Goal: Find contact information: Find contact information

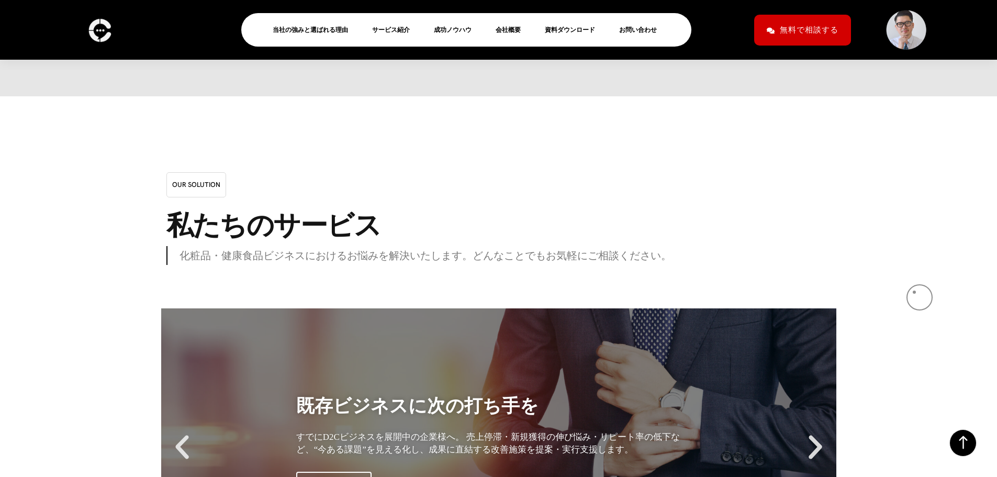
scroll to position [8293, 0]
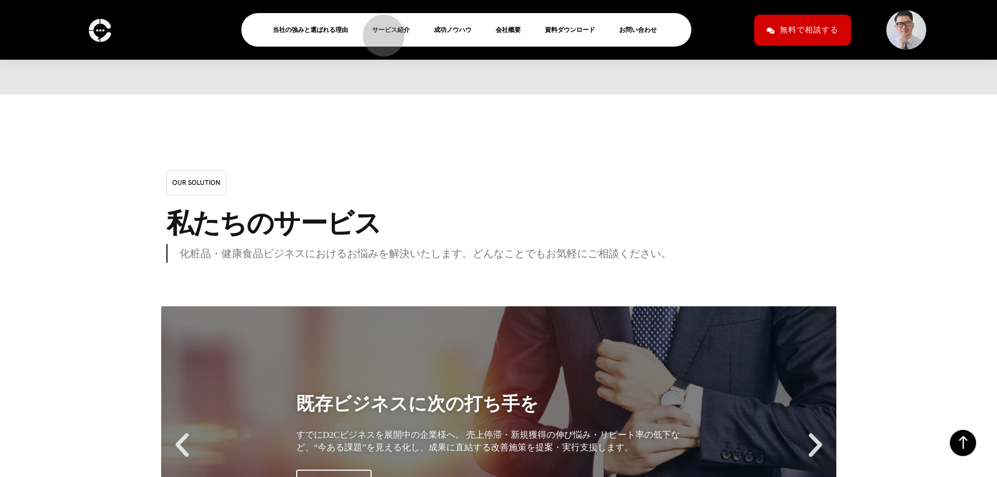
click at [378, 30] on link "サービス紹介" at bounding box center [395, 30] width 46 height 13
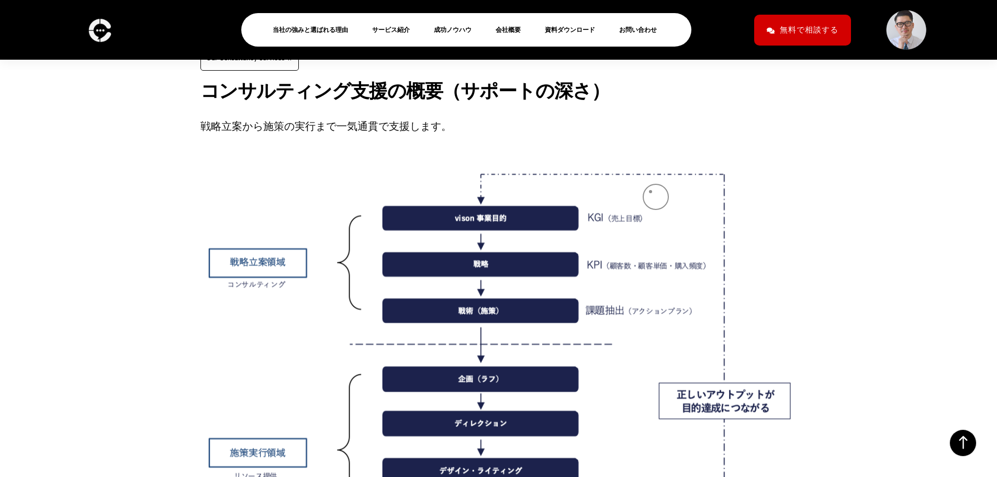
scroll to position [1902, 0]
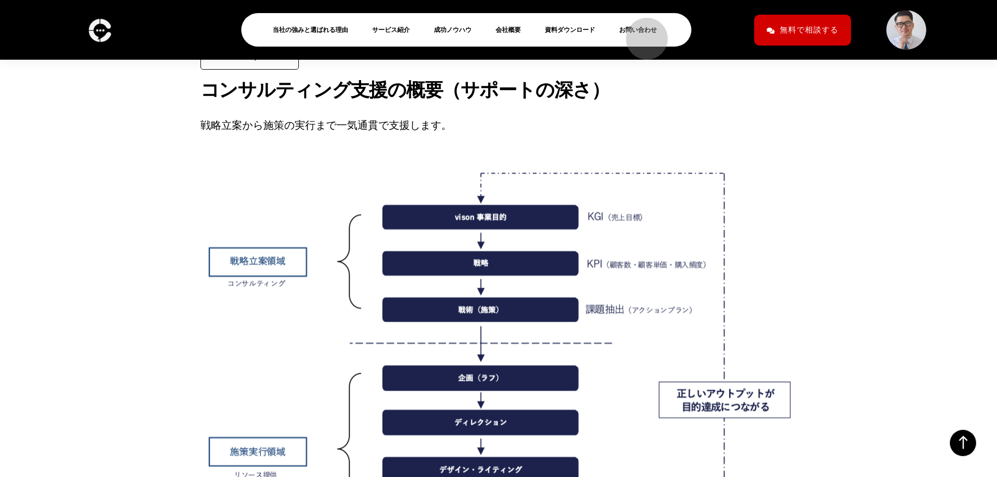
click at [642, 33] on link "お問い合わせ" at bounding box center [642, 30] width 46 height 13
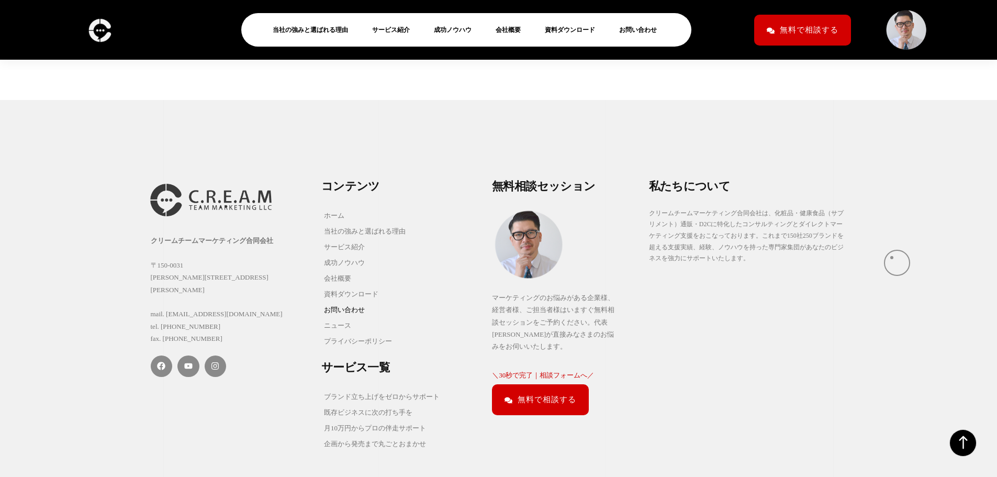
scroll to position [644, 0]
